Goal: Information Seeking & Learning: Learn about a topic

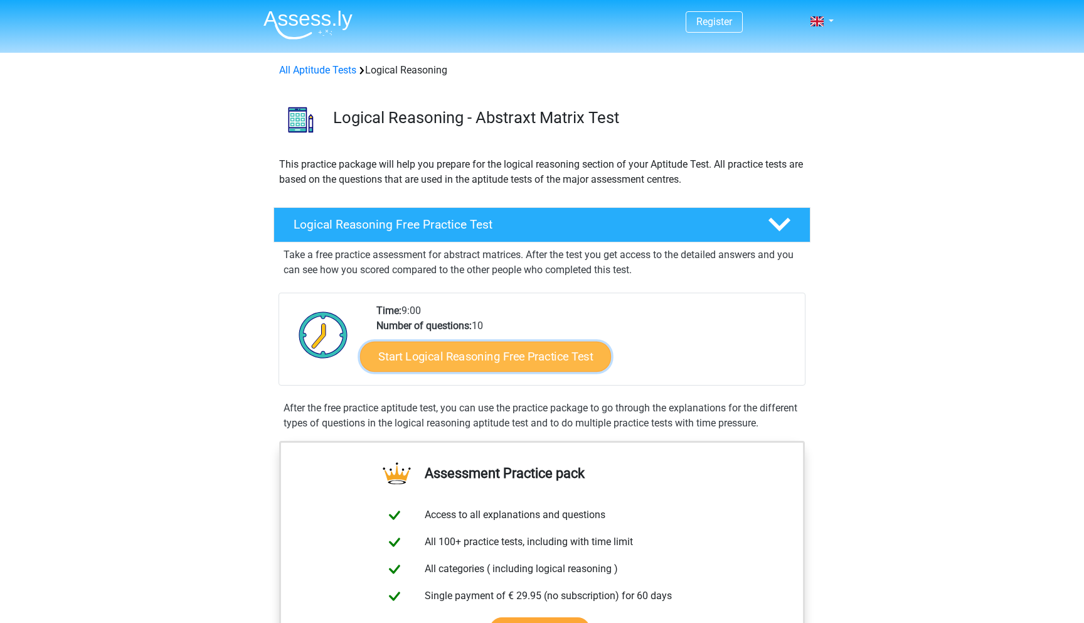
click at [431, 356] on link "Start Logical Reasoning Free Practice Test" at bounding box center [485, 356] width 251 height 30
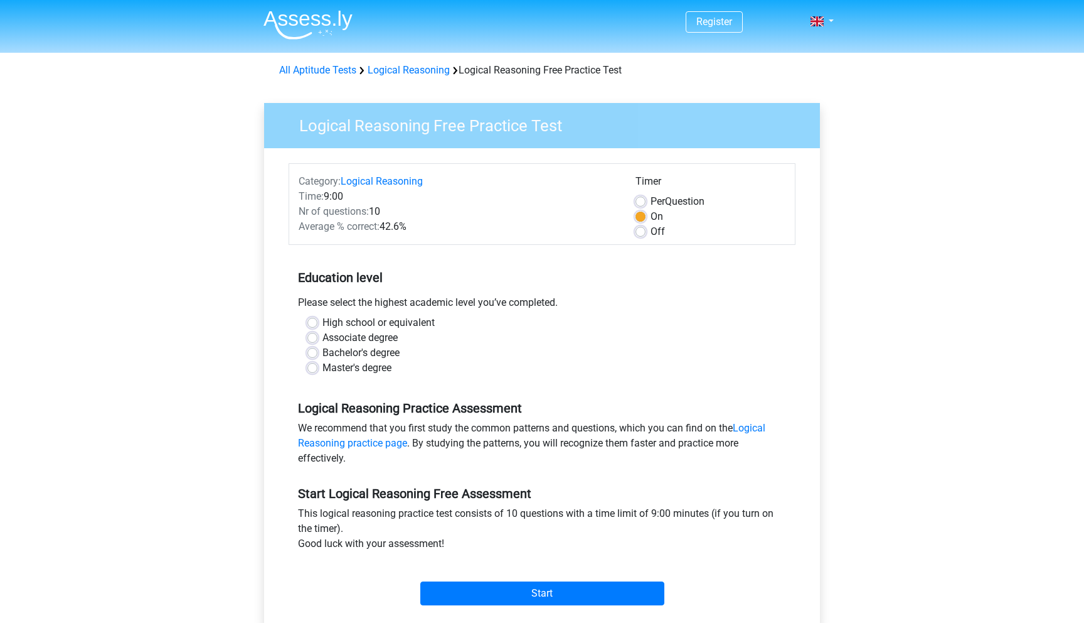
click at [323, 365] on label "Master's degree" at bounding box center [357, 367] width 69 height 15
click at [310, 365] on input "Master's degree" at bounding box center [313, 366] width 10 height 13
radio input "true"
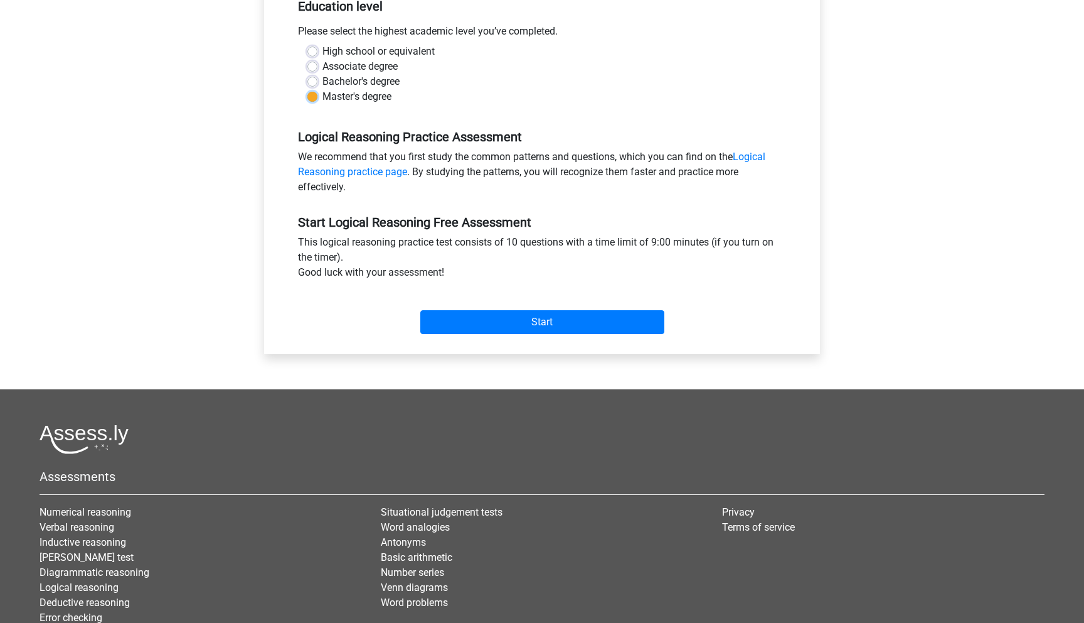
scroll to position [333, 0]
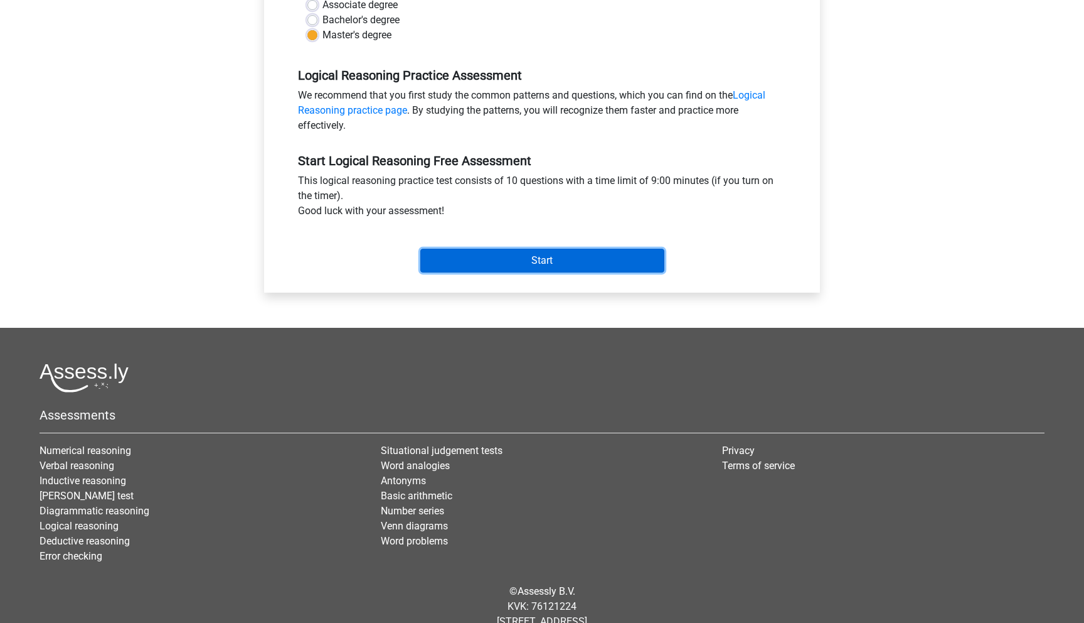
click at [513, 272] on input "Start" at bounding box center [542, 261] width 244 height 24
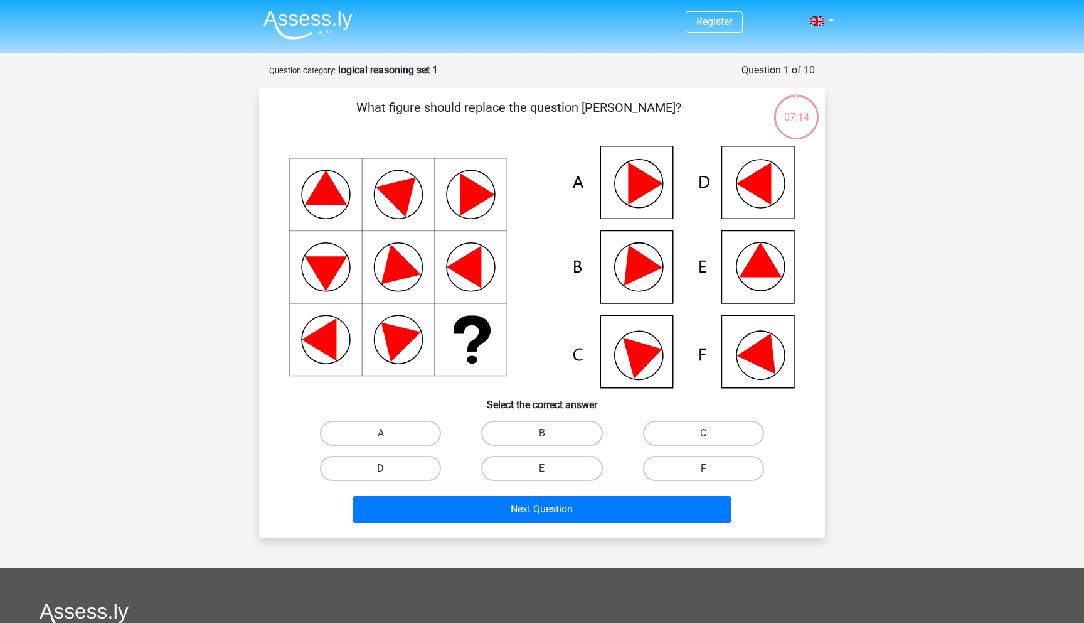
click at [656, 186] on icon at bounding box center [645, 183] width 35 height 43
click at [415, 468] on label "D" at bounding box center [380, 468] width 121 height 25
click at [389, 468] on input "D" at bounding box center [385, 472] width 8 height 8
radio input "true"
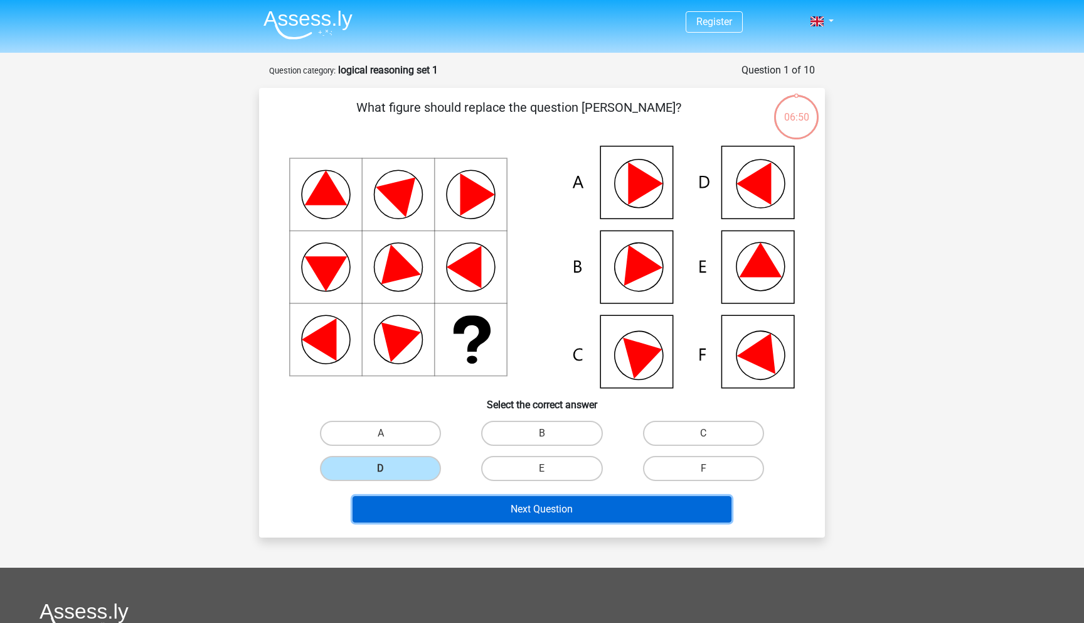
click at [437, 507] on button "Next Question" at bounding box center [543, 509] width 380 height 26
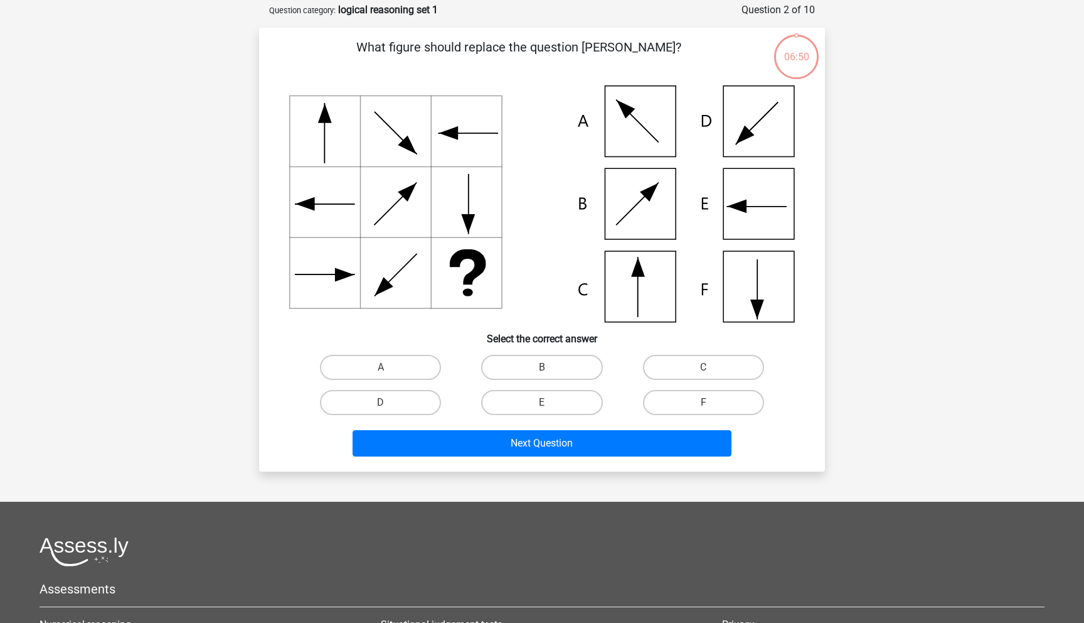
scroll to position [63, 0]
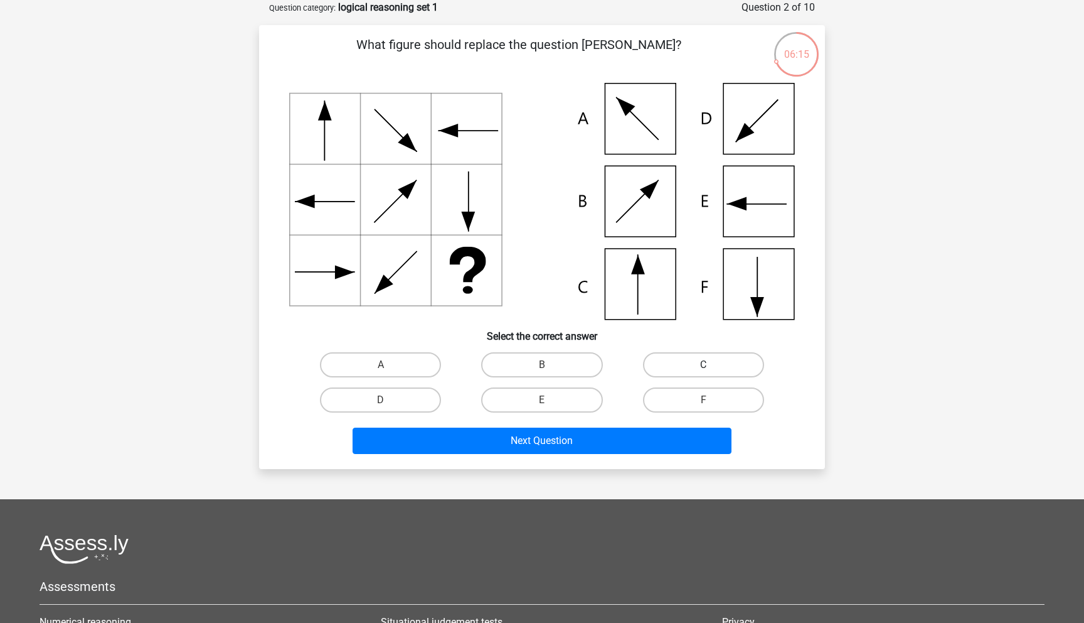
click at [718, 371] on label "C" at bounding box center [703, 364] width 121 height 25
click at [712, 371] on input "C" at bounding box center [708, 369] width 8 height 8
radio input "true"
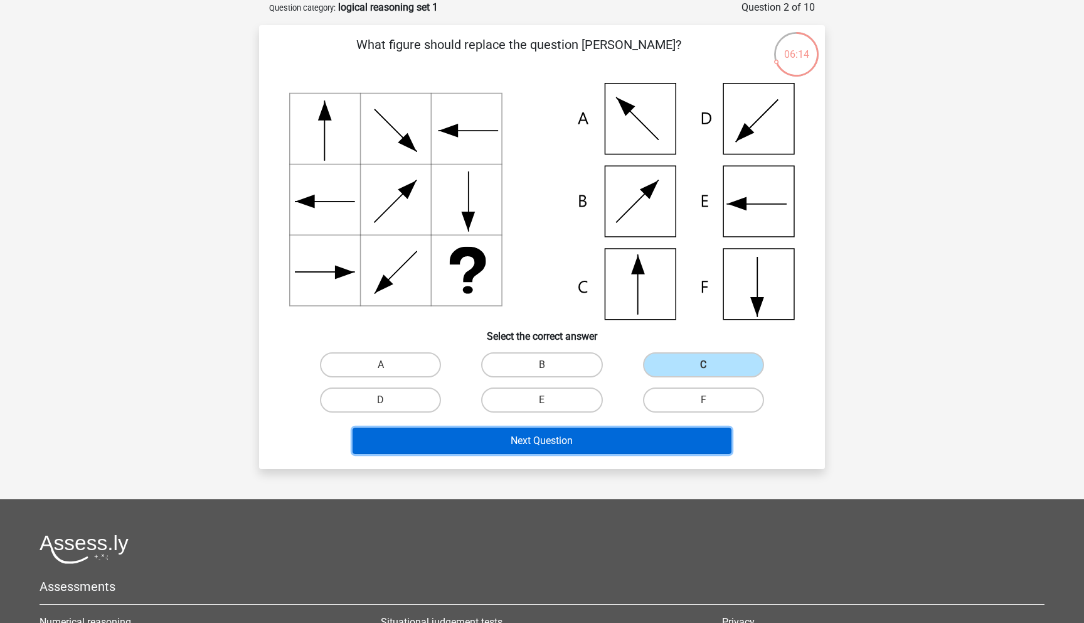
click at [544, 452] on button "Next Question" at bounding box center [543, 440] width 380 height 26
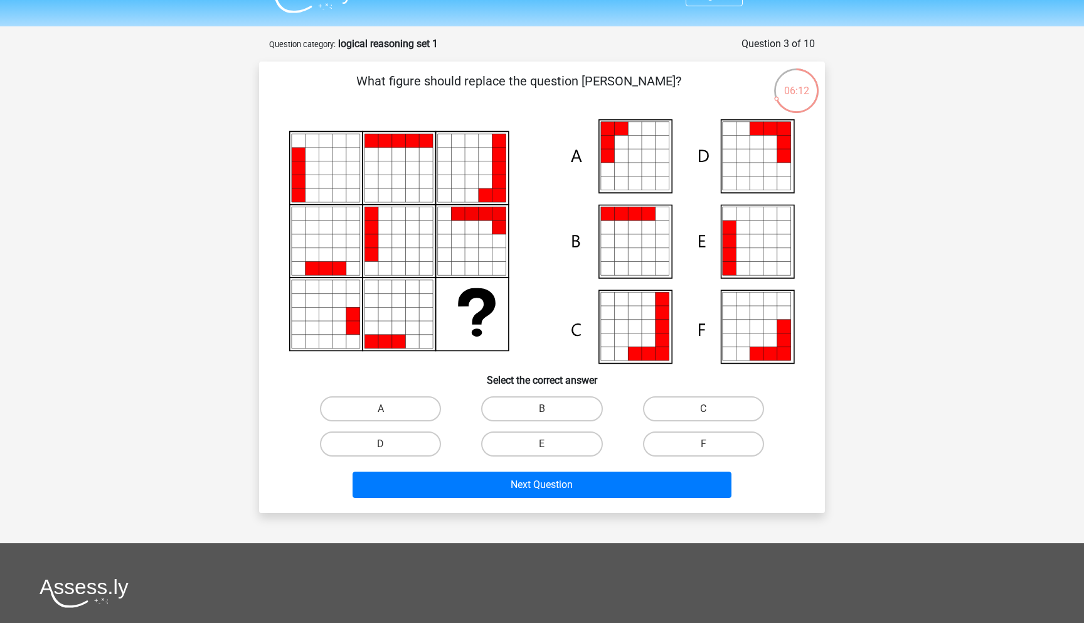
scroll to position [23, 0]
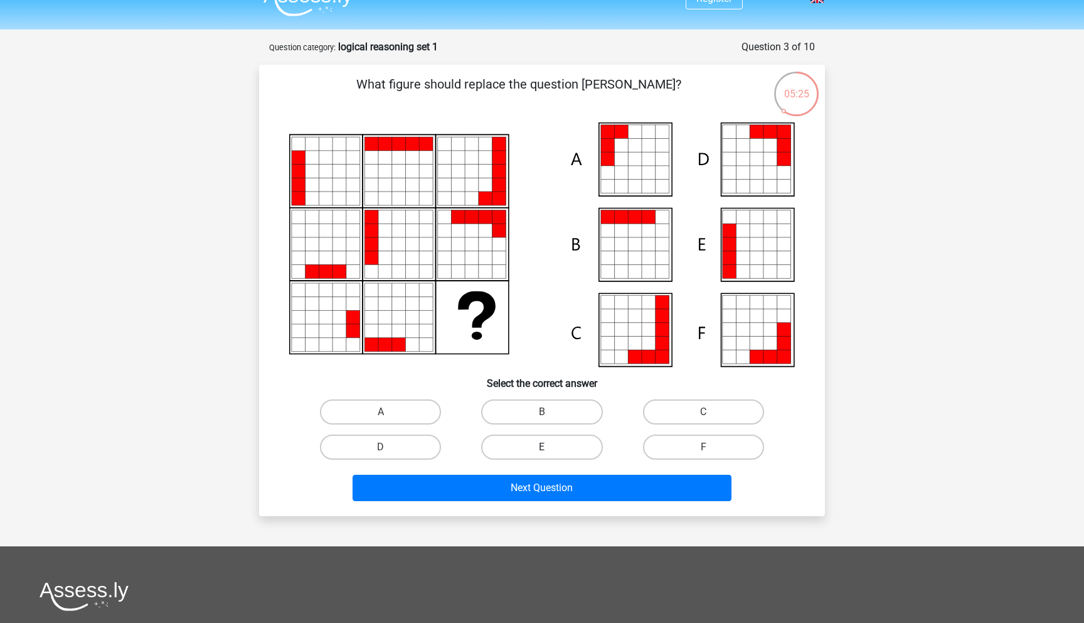
click at [552, 446] on label "E" at bounding box center [541, 446] width 121 height 25
click at [550, 447] on input "E" at bounding box center [546, 451] width 8 height 8
radio input "true"
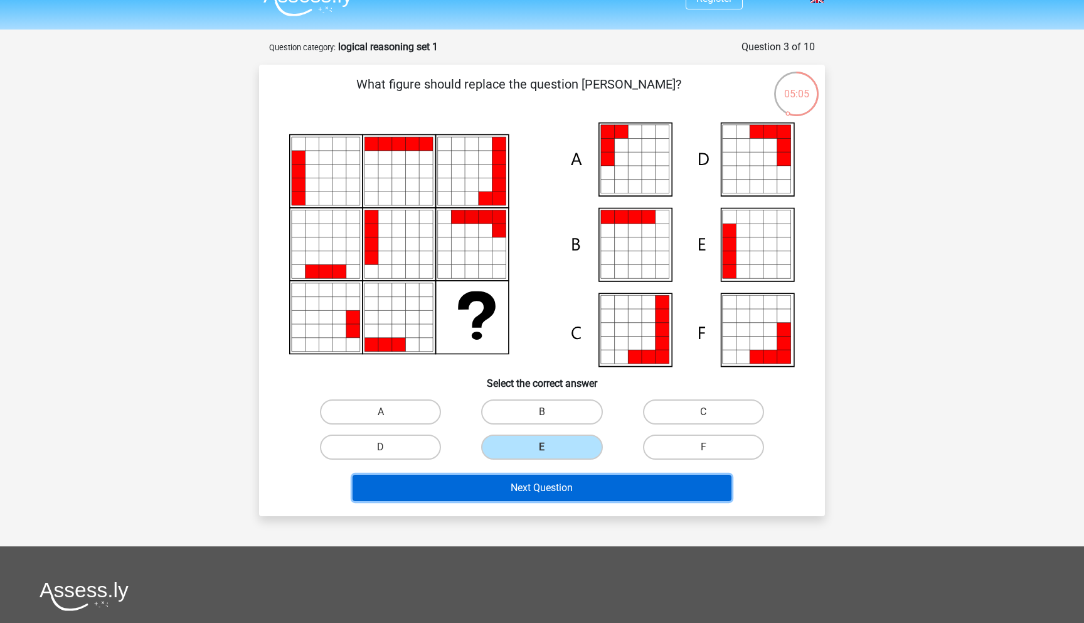
click at [496, 493] on button "Next Question" at bounding box center [543, 487] width 380 height 26
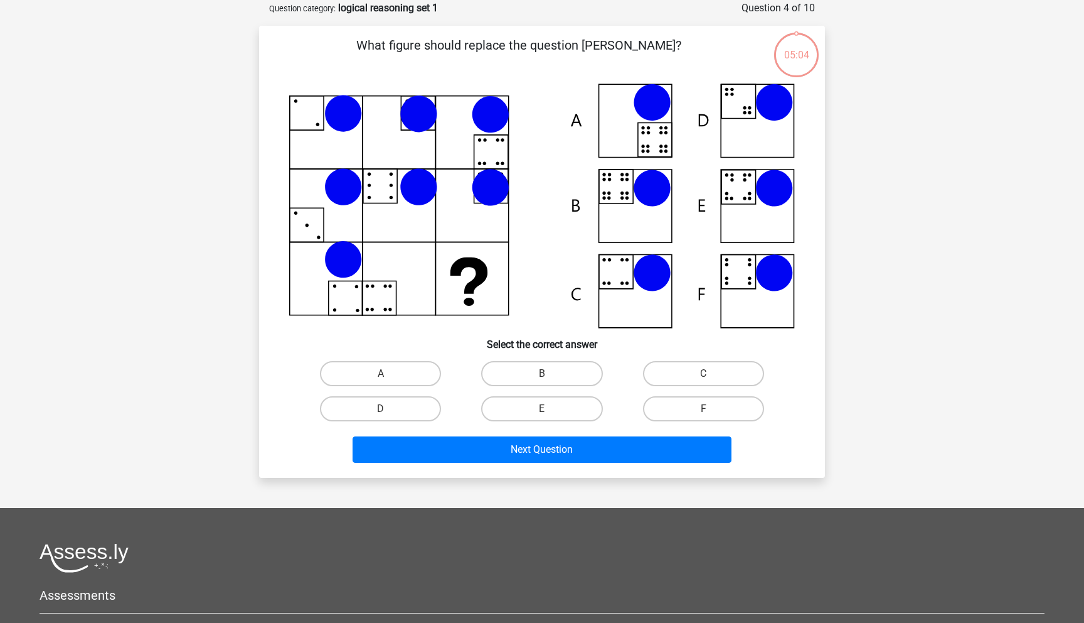
scroll to position [63, 0]
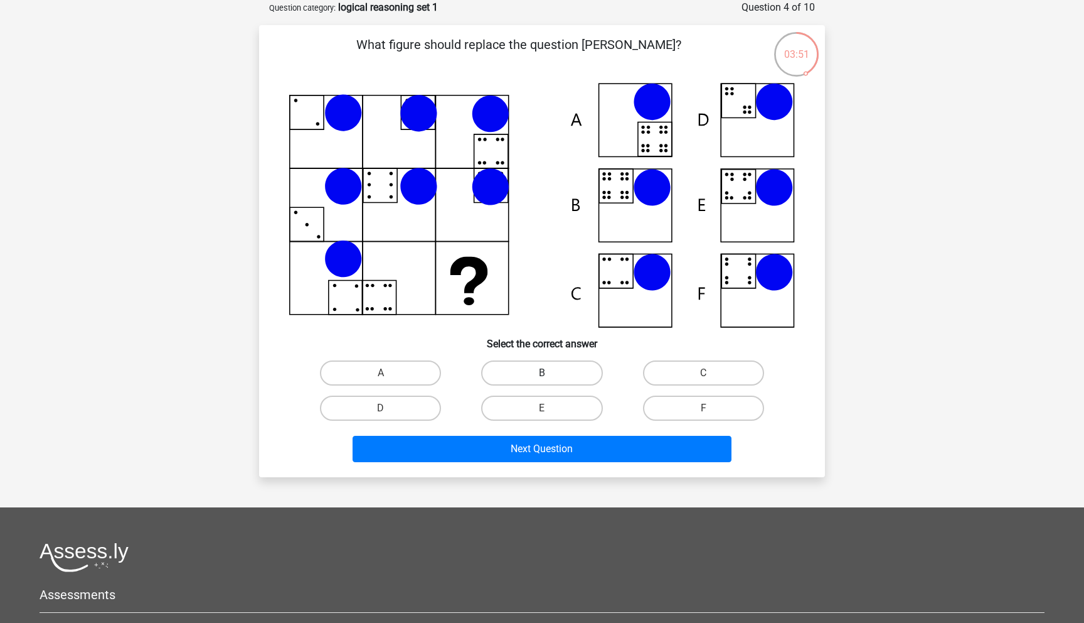
click at [521, 361] on label "B" at bounding box center [541, 372] width 121 height 25
click at [542, 373] on input "B" at bounding box center [546, 377] width 8 height 8
radio input "true"
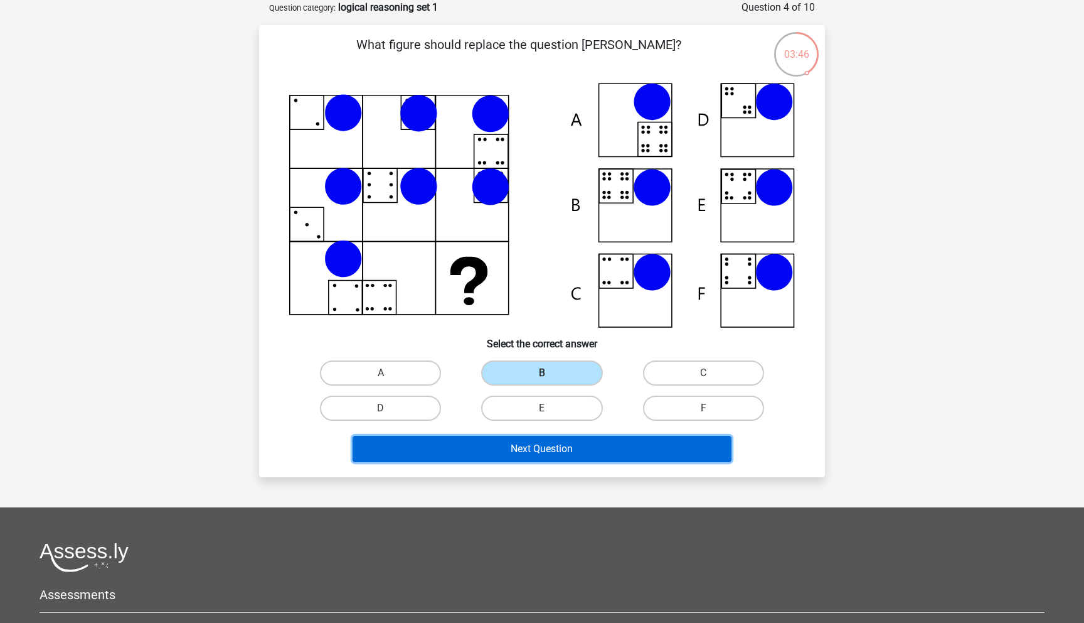
click at [482, 452] on button "Next Question" at bounding box center [543, 449] width 380 height 26
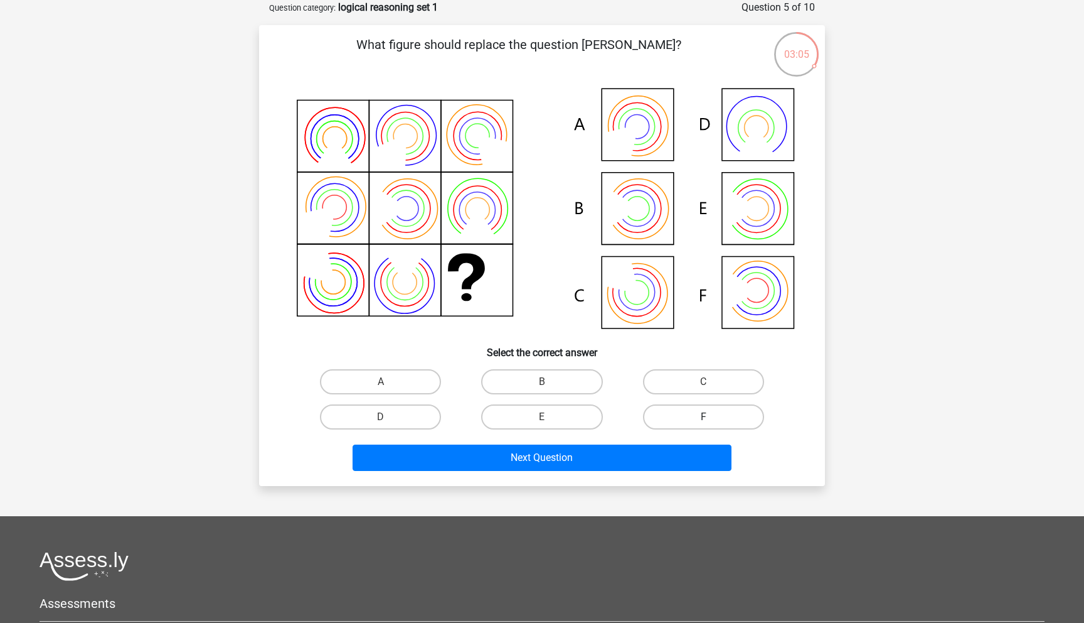
click at [711, 415] on label "F" at bounding box center [703, 416] width 121 height 25
click at [711, 417] on input "F" at bounding box center [708, 421] width 8 height 8
radio input "true"
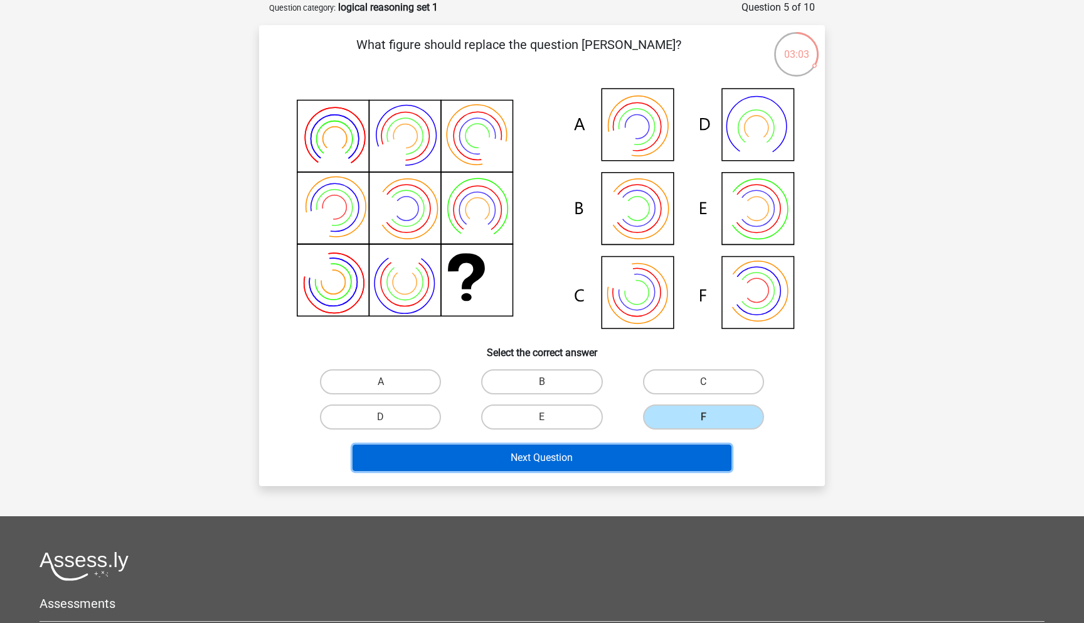
click at [623, 463] on button "Next Question" at bounding box center [543, 457] width 380 height 26
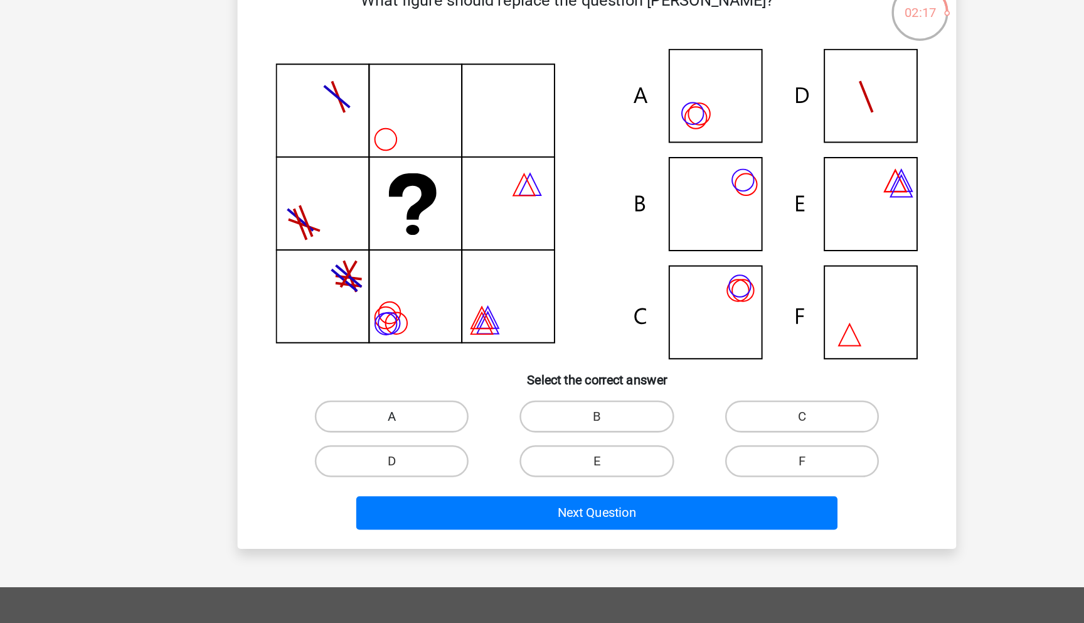
click at [412, 367] on label "A" at bounding box center [380, 372] width 121 height 25
click at [389, 372] on input "A" at bounding box center [385, 376] width 8 height 8
radio input "true"
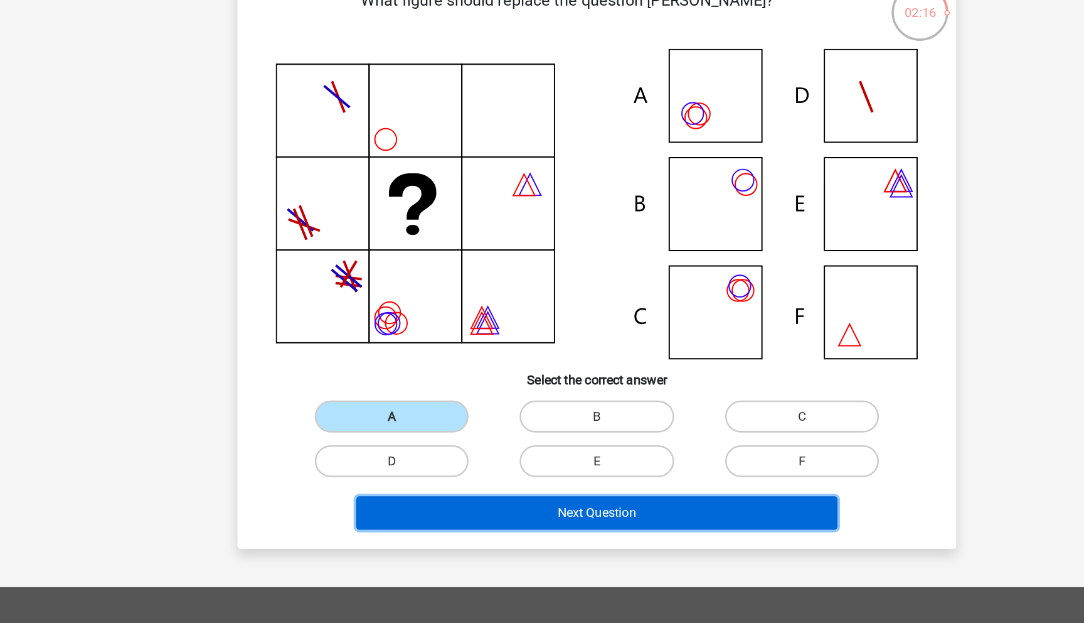
click at [415, 447] on button "Next Question" at bounding box center [543, 448] width 380 height 26
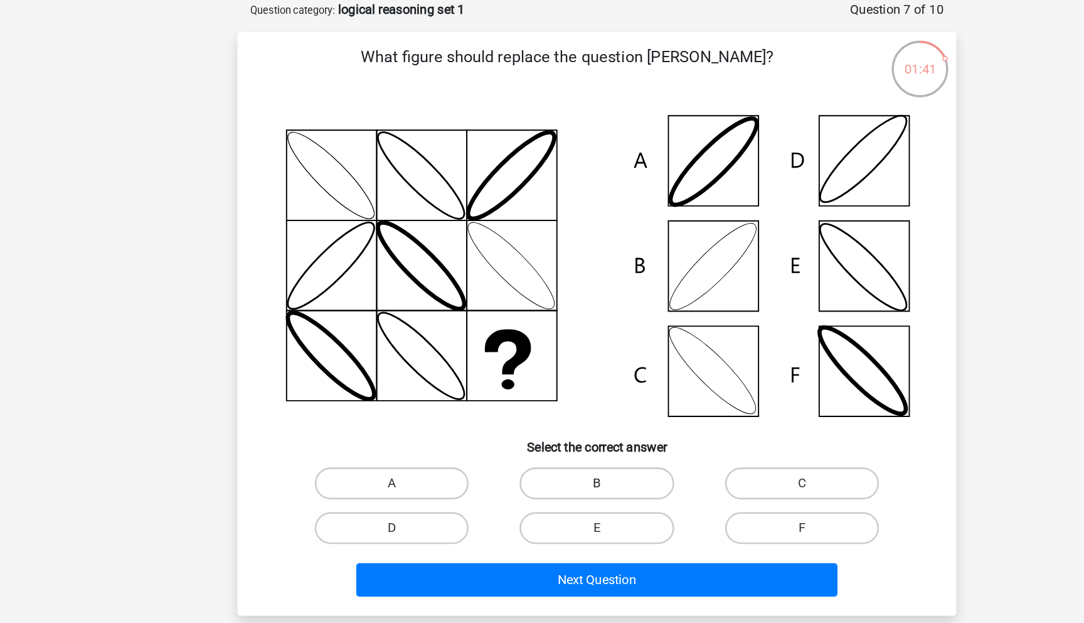
click at [539, 374] on label "B" at bounding box center [541, 380] width 121 height 25
click at [542, 380] on input "B" at bounding box center [546, 384] width 8 height 8
radio input "true"
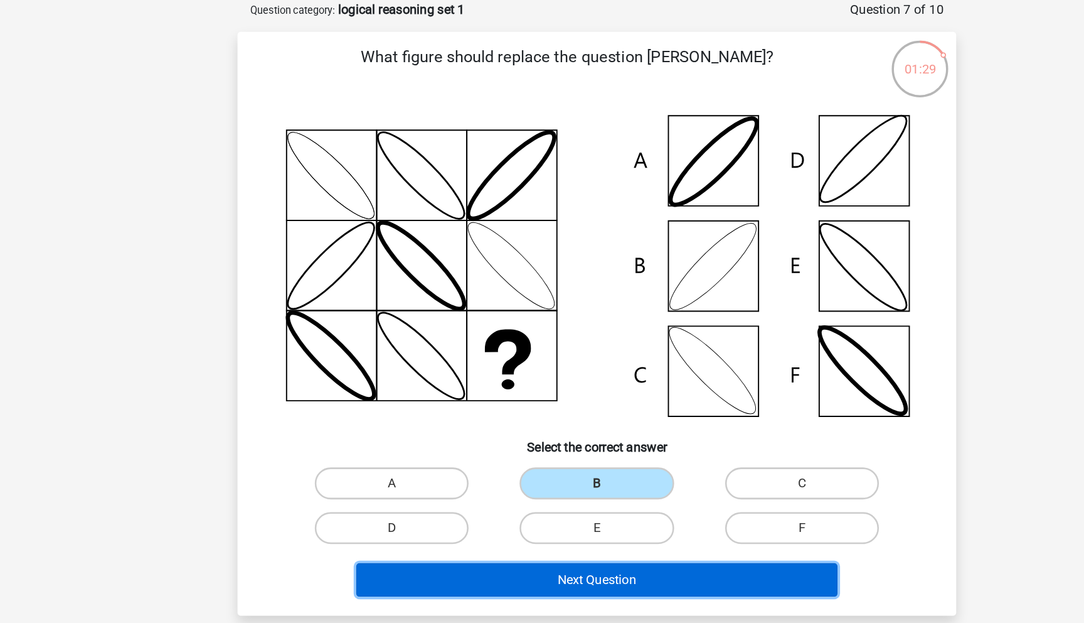
click at [511, 458] on button "Next Question" at bounding box center [543, 456] width 380 height 26
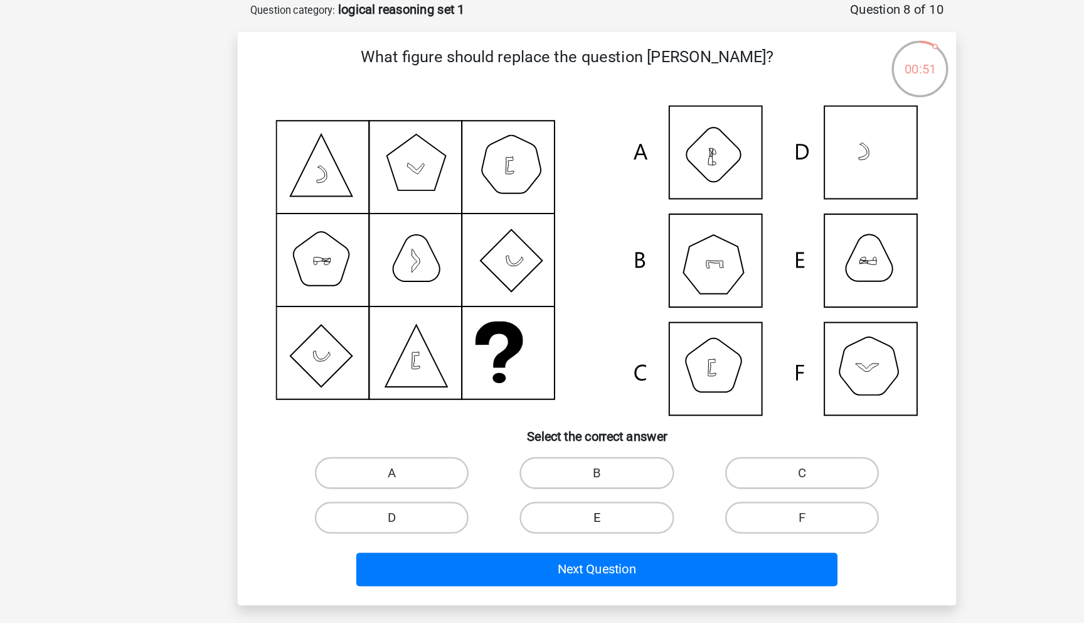
click at [562, 399] on label "E" at bounding box center [541, 407] width 121 height 25
click at [550, 407] on input "E" at bounding box center [546, 411] width 8 height 8
radio input "true"
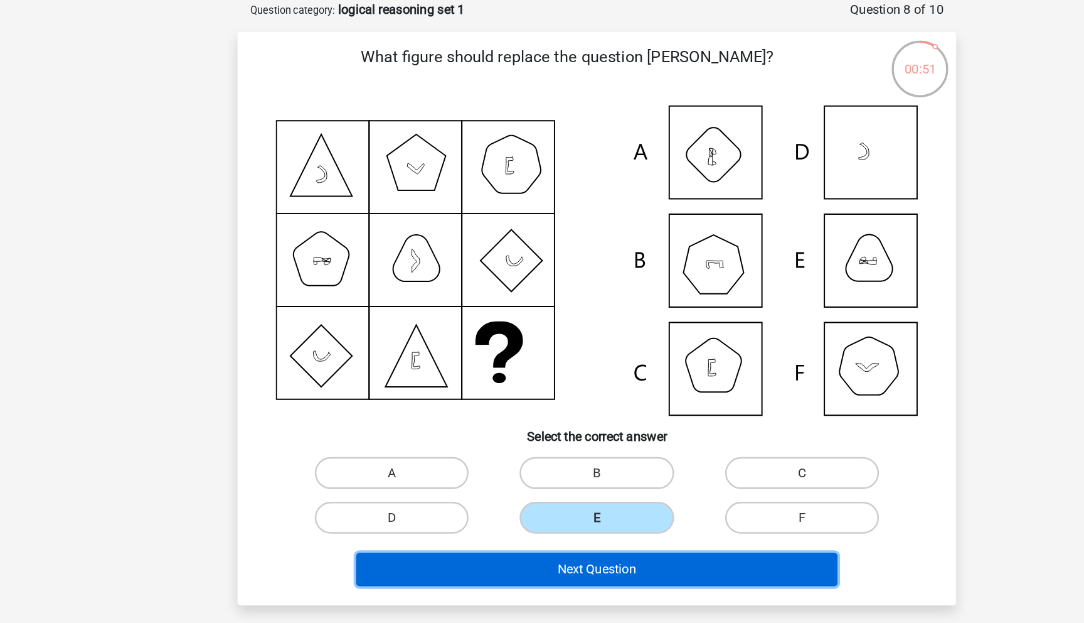
click at [519, 447] on button "Next Question" at bounding box center [543, 448] width 380 height 26
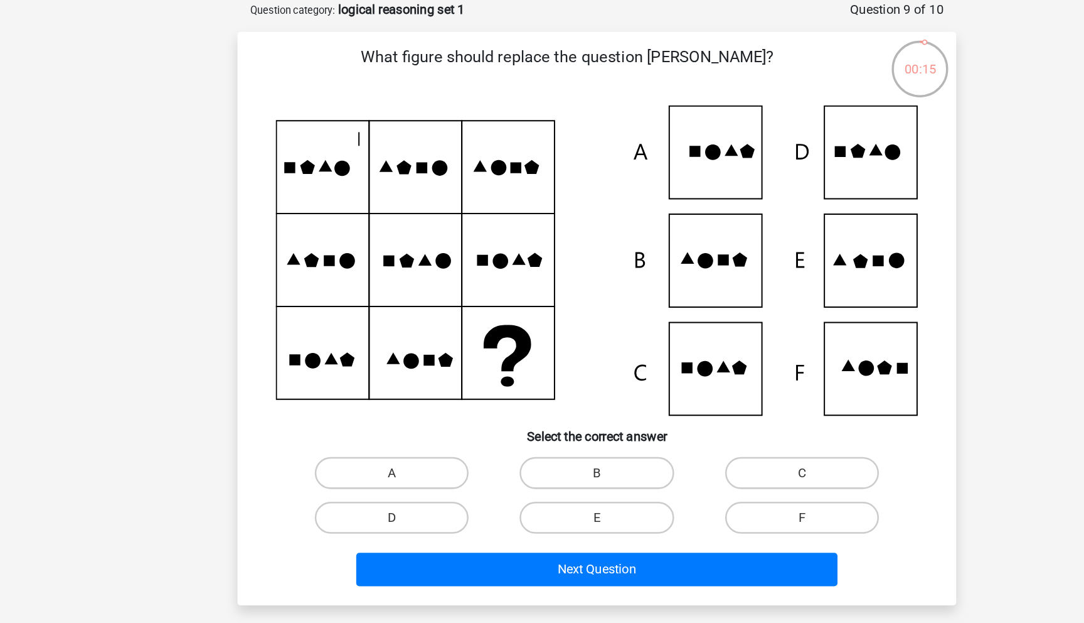
click at [630, 299] on icon at bounding box center [542, 205] width 506 height 244
click at [685, 373] on label "C" at bounding box center [703, 372] width 121 height 25
click at [704, 373] on input "C" at bounding box center [708, 376] width 8 height 8
radio input "true"
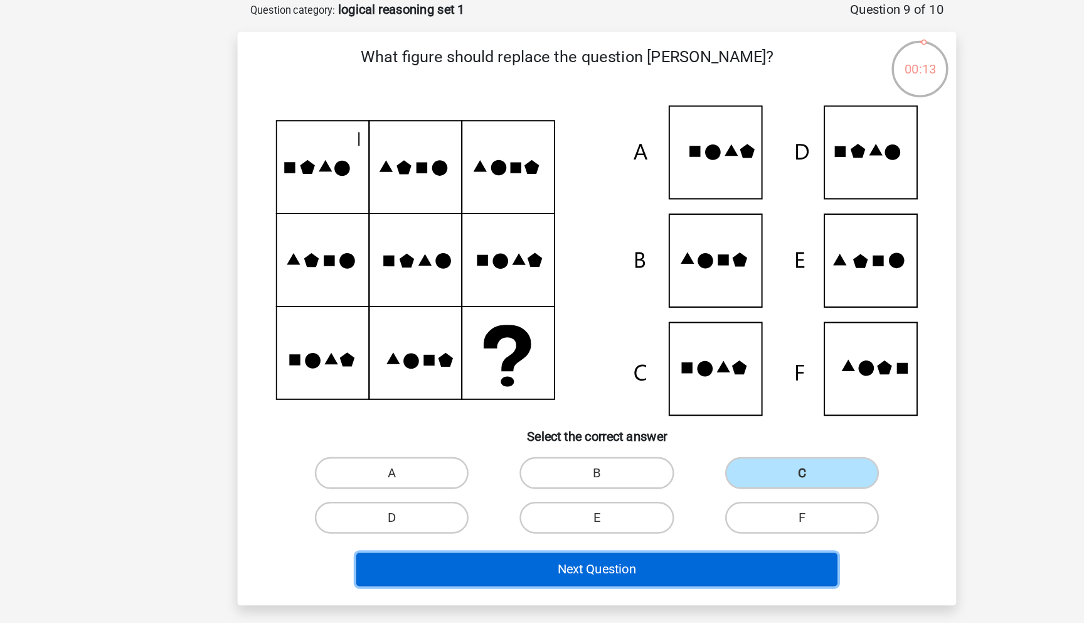
click at [533, 444] on button "Next Question" at bounding box center [543, 448] width 380 height 26
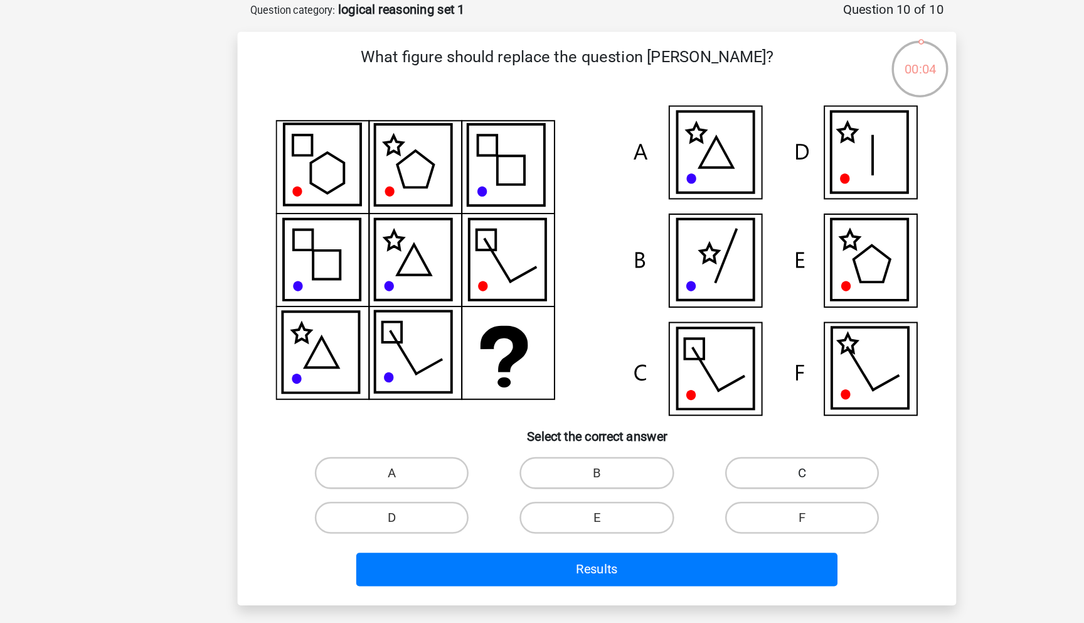
click at [684, 369] on label "C" at bounding box center [703, 372] width 121 height 25
click at [704, 372] on input "C" at bounding box center [708, 376] width 8 height 8
radio input "true"
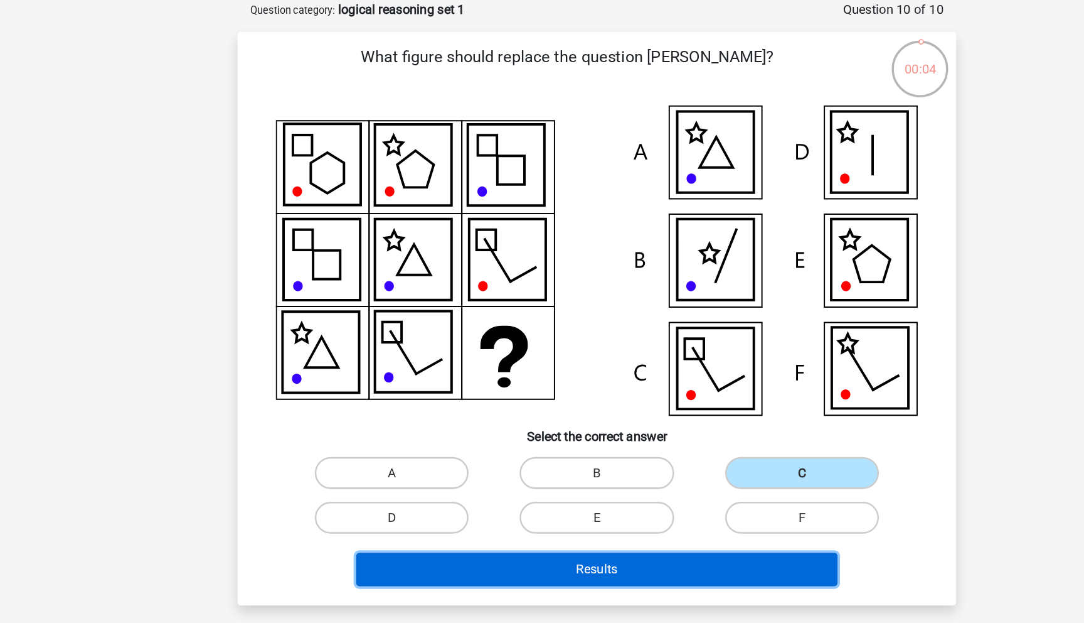
click at [549, 459] on button "Results" at bounding box center [543, 448] width 380 height 26
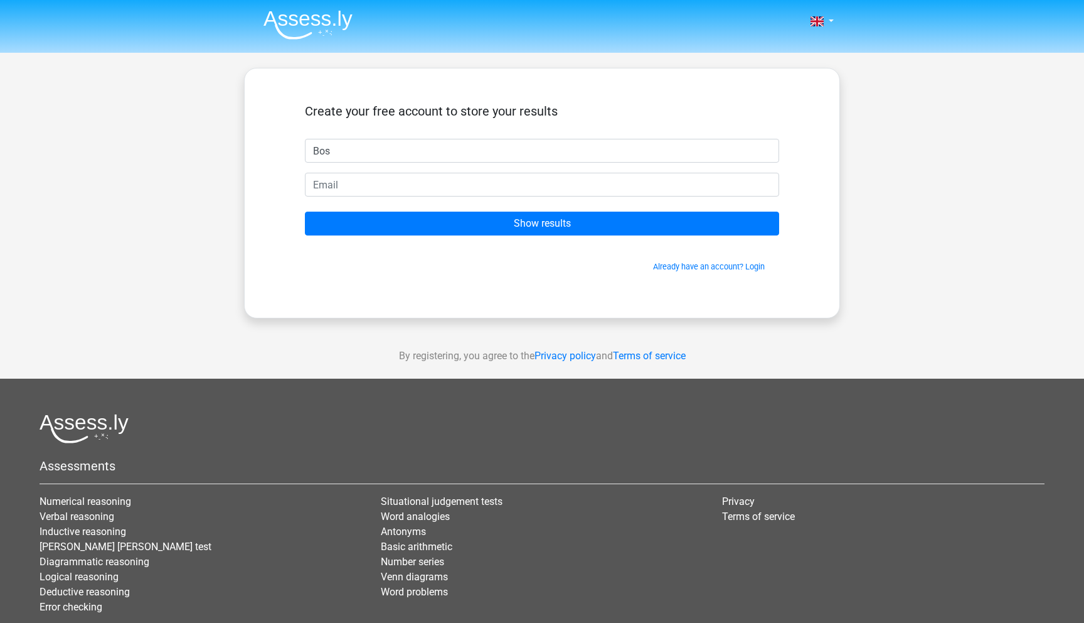
type input "Bos"
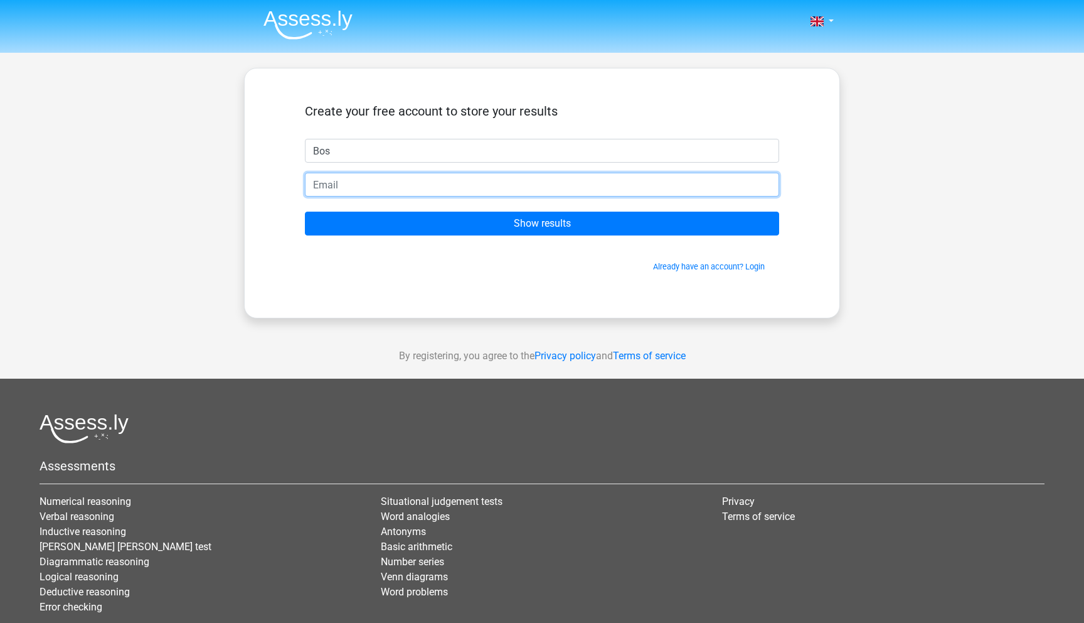
click at [361, 188] on input "email" at bounding box center [542, 185] width 474 height 24
type input "boseleonore@gmail.com"
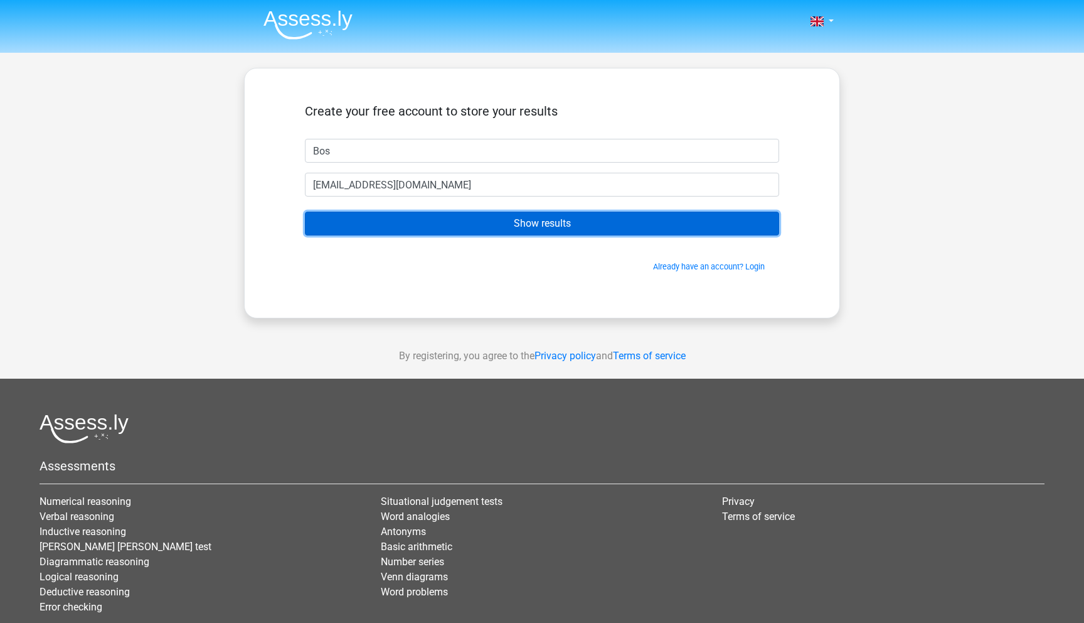
click at [382, 221] on input "Show results" at bounding box center [542, 224] width 474 height 24
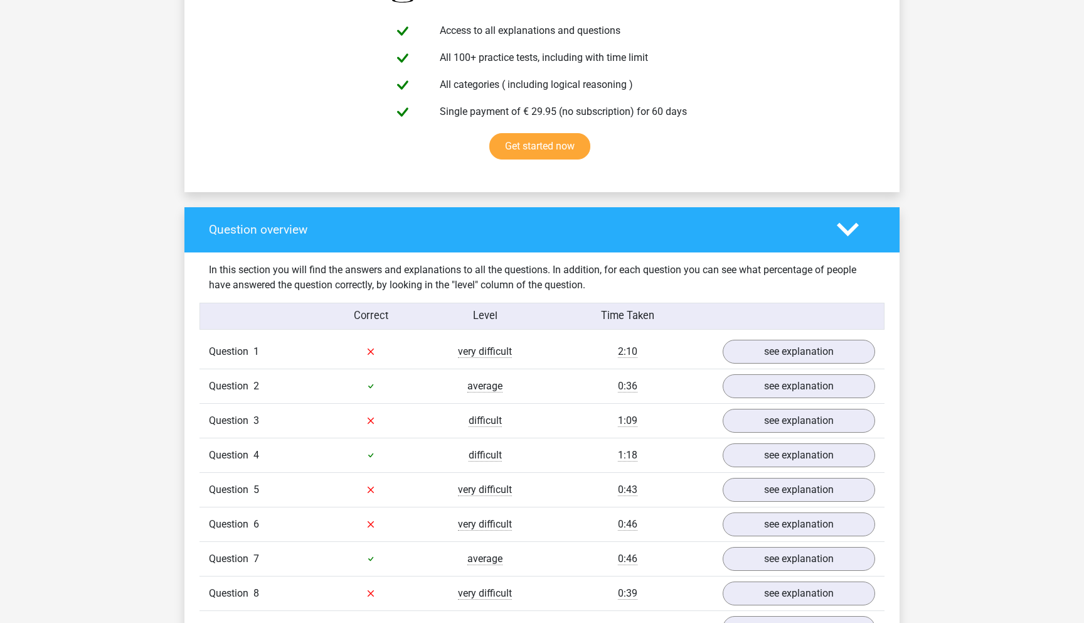
scroll to position [856, 0]
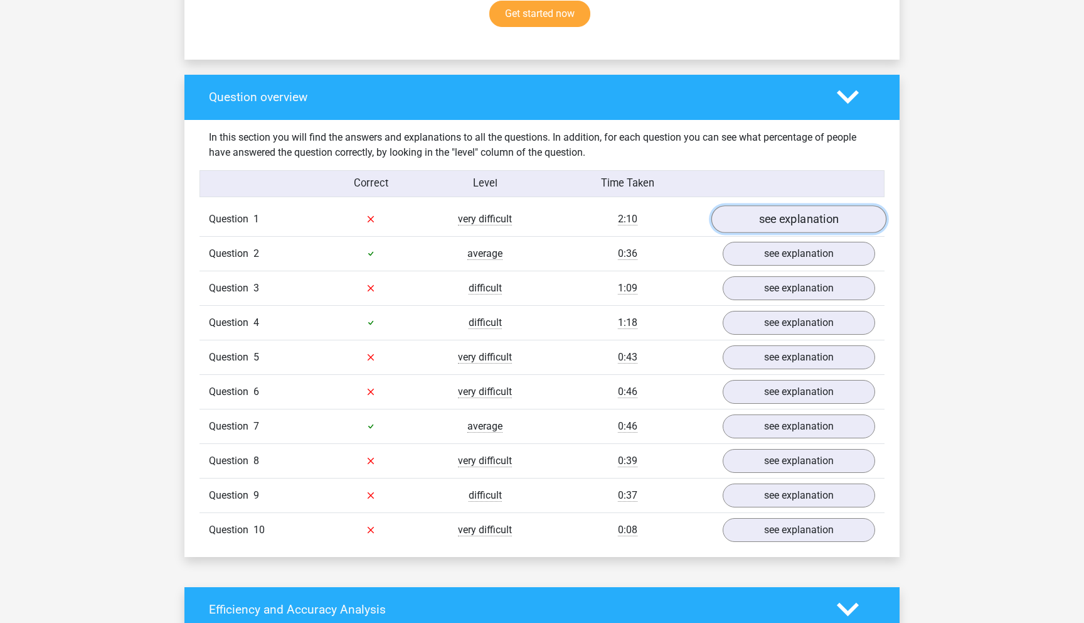
click at [785, 219] on link "see explanation" at bounding box center [799, 219] width 175 height 28
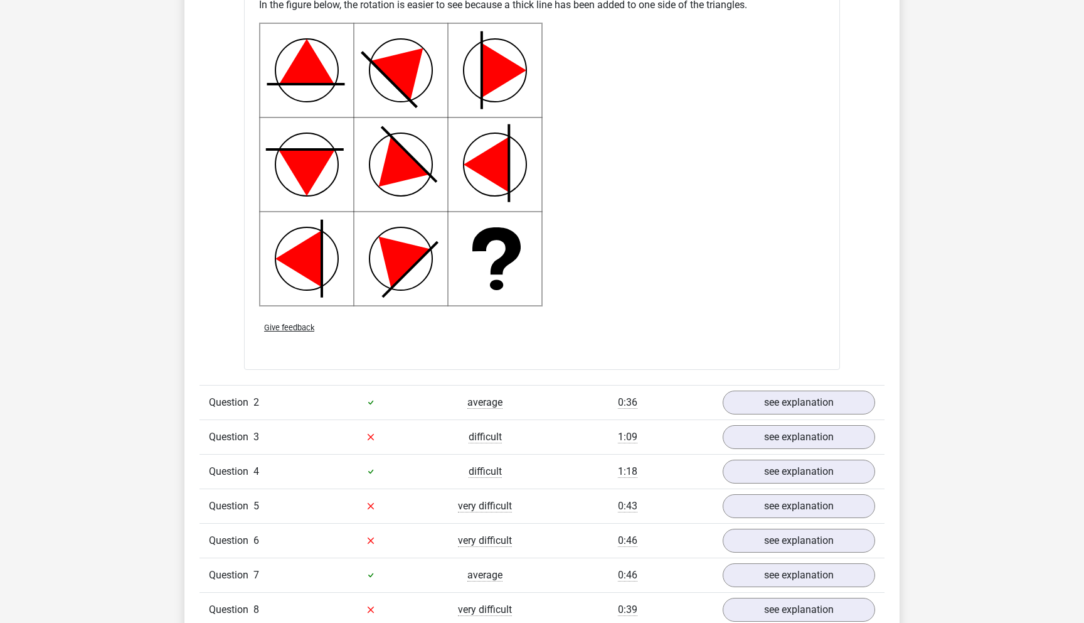
scroll to position [1661, 0]
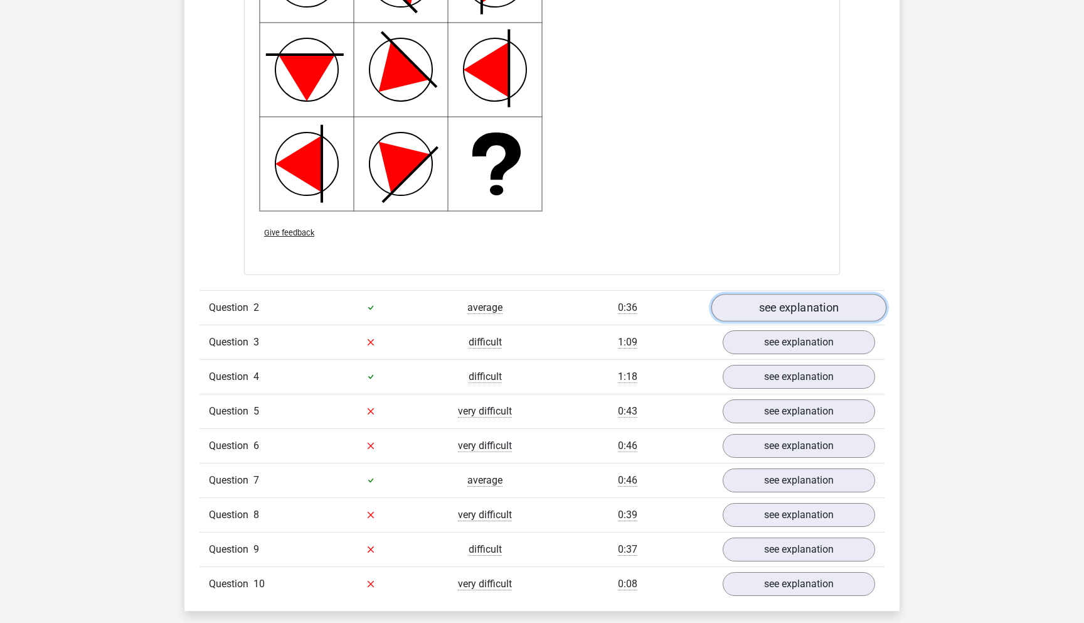
click at [784, 311] on link "see explanation" at bounding box center [799, 308] width 175 height 28
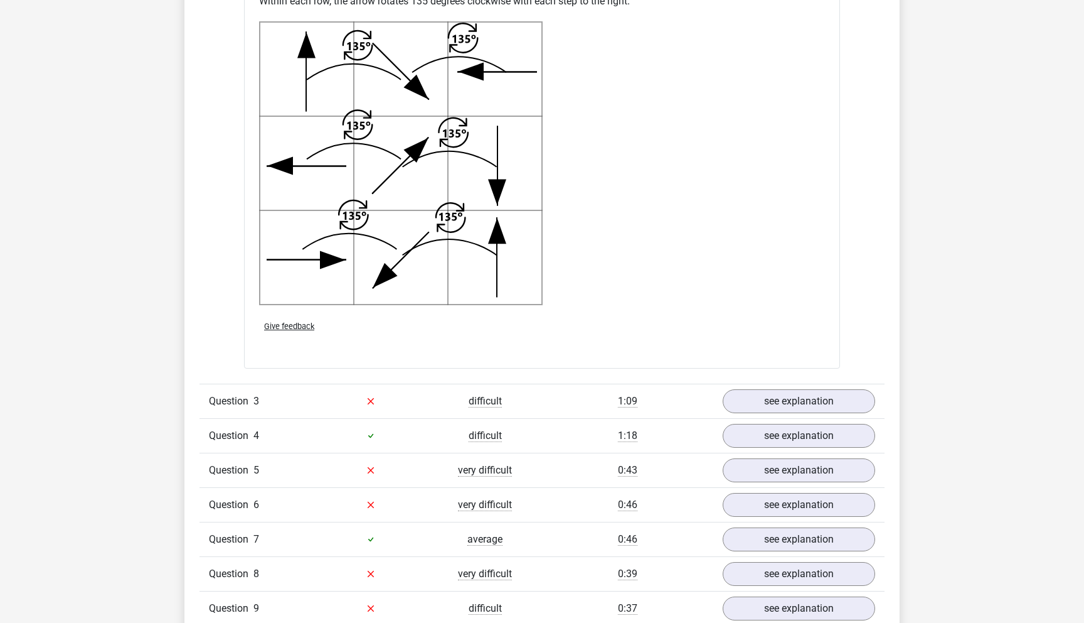
scroll to position [2533, 0]
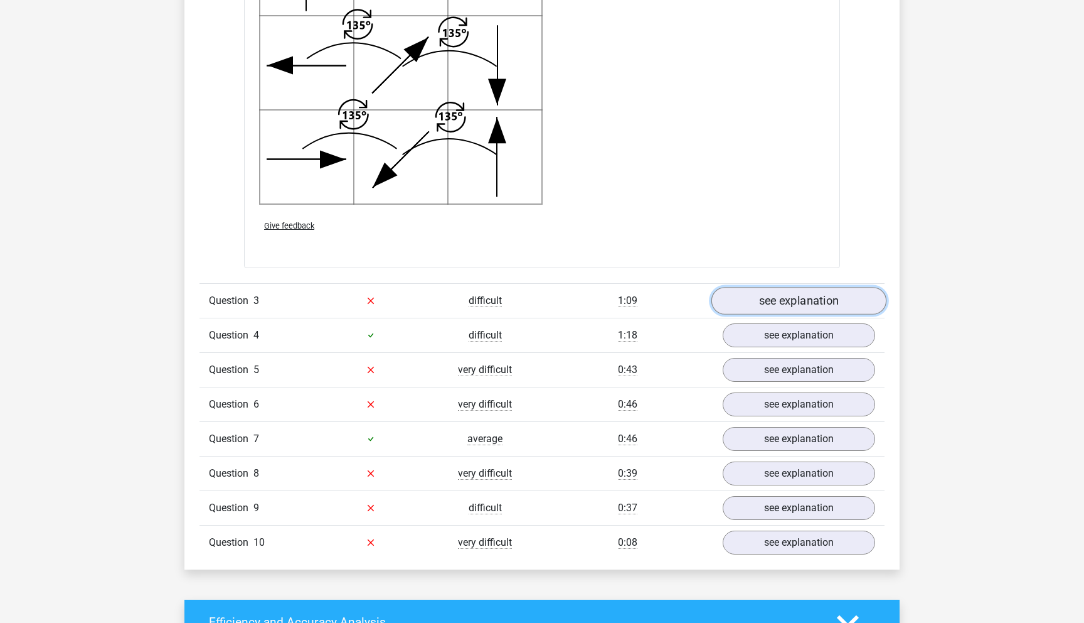
click at [830, 297] on link "see explanation" at bounding box center [799, 301] width 175 height 28
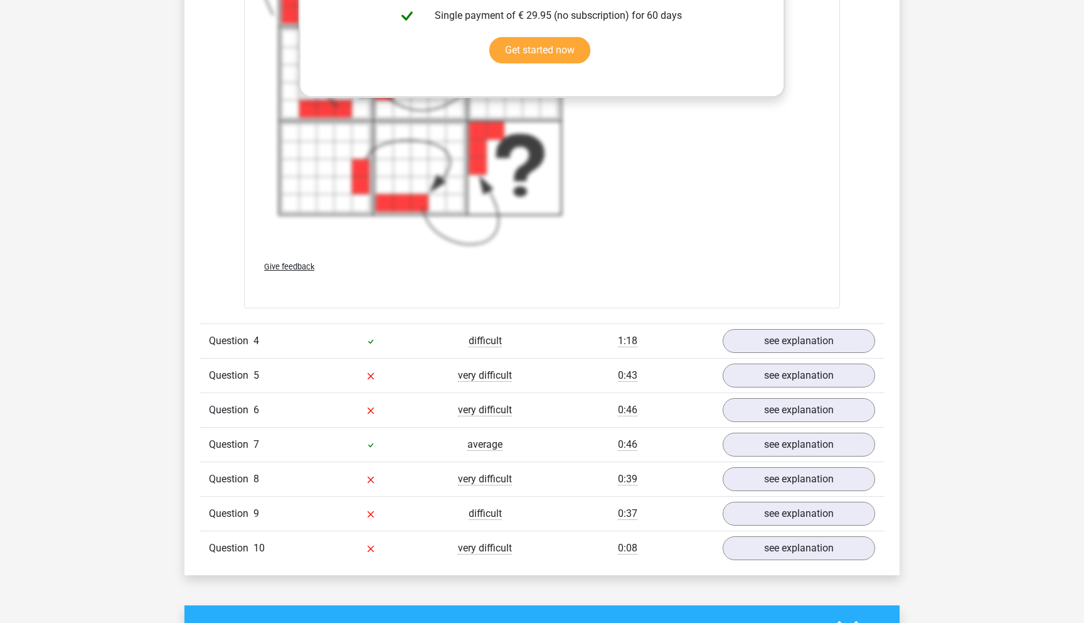
scroll to position [3599, 0]
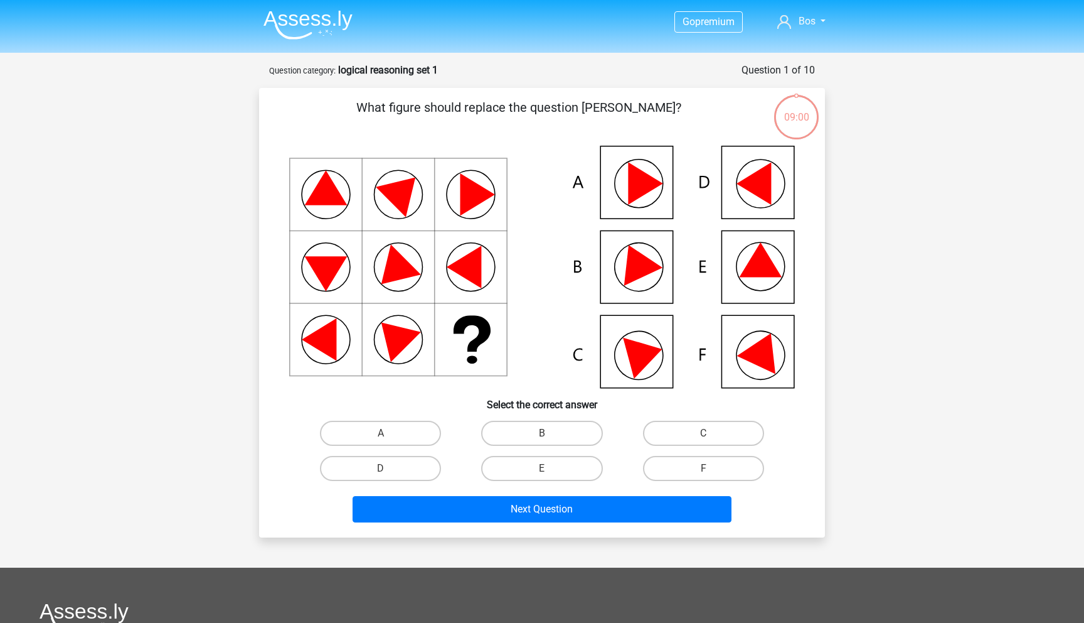
scroll to position [63, 0]
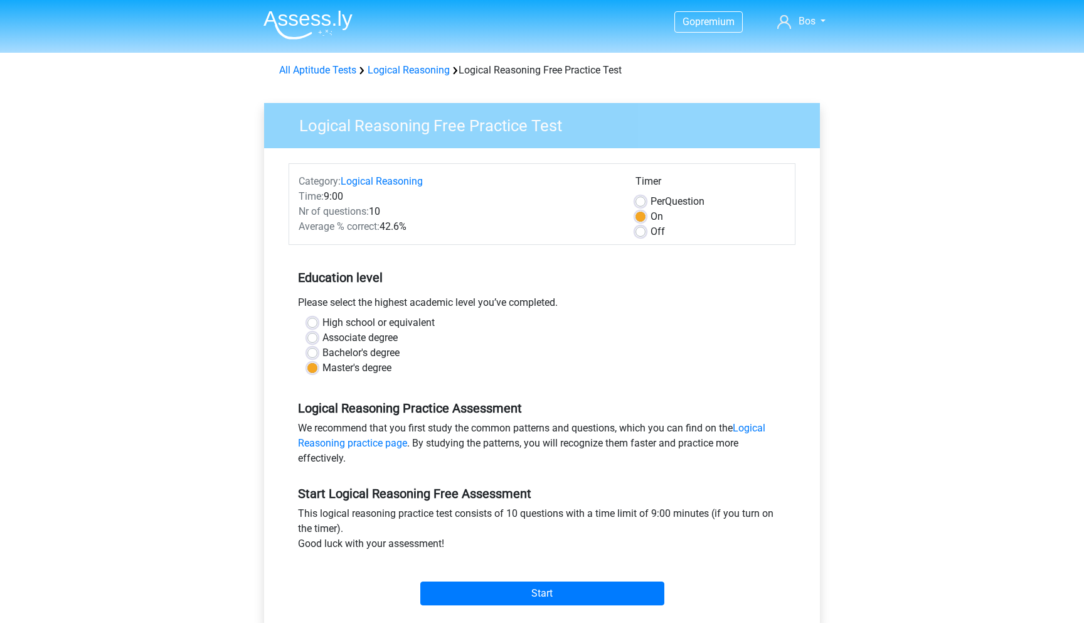
scroll to position [333, 0]
